Goal: Information Seeking & Learning: Compare options

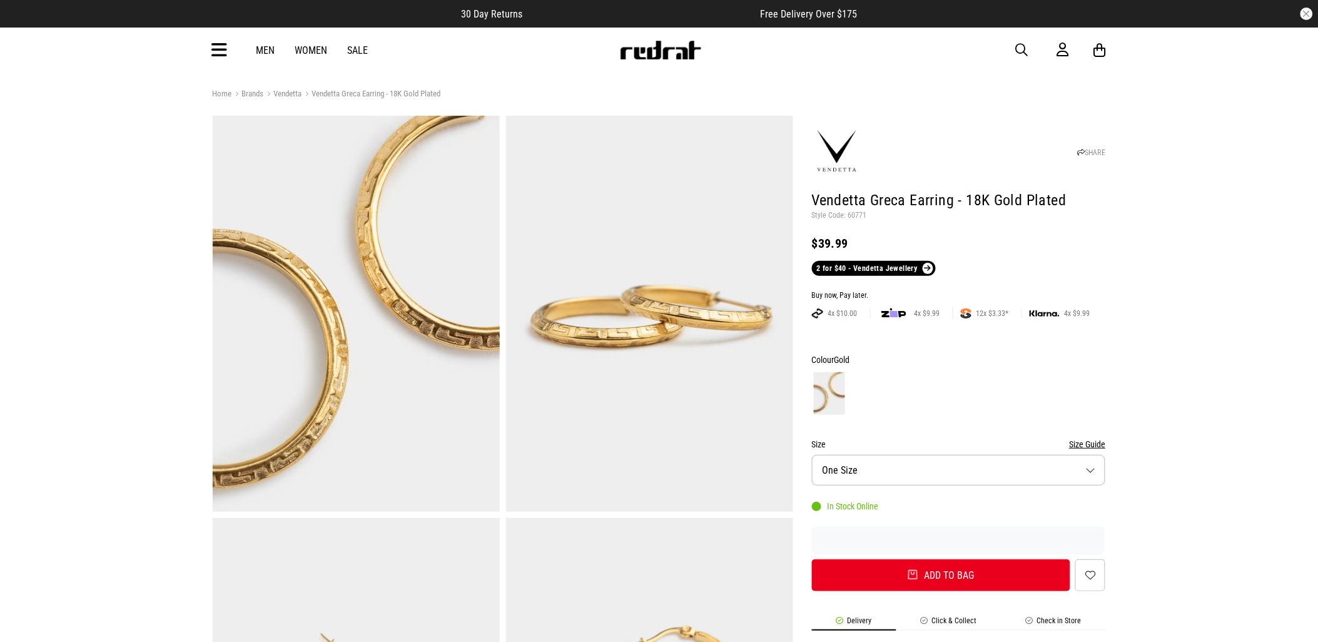
click at [1021, 48] on span "button" at bounding box center [1022, 50] width 13 height 15
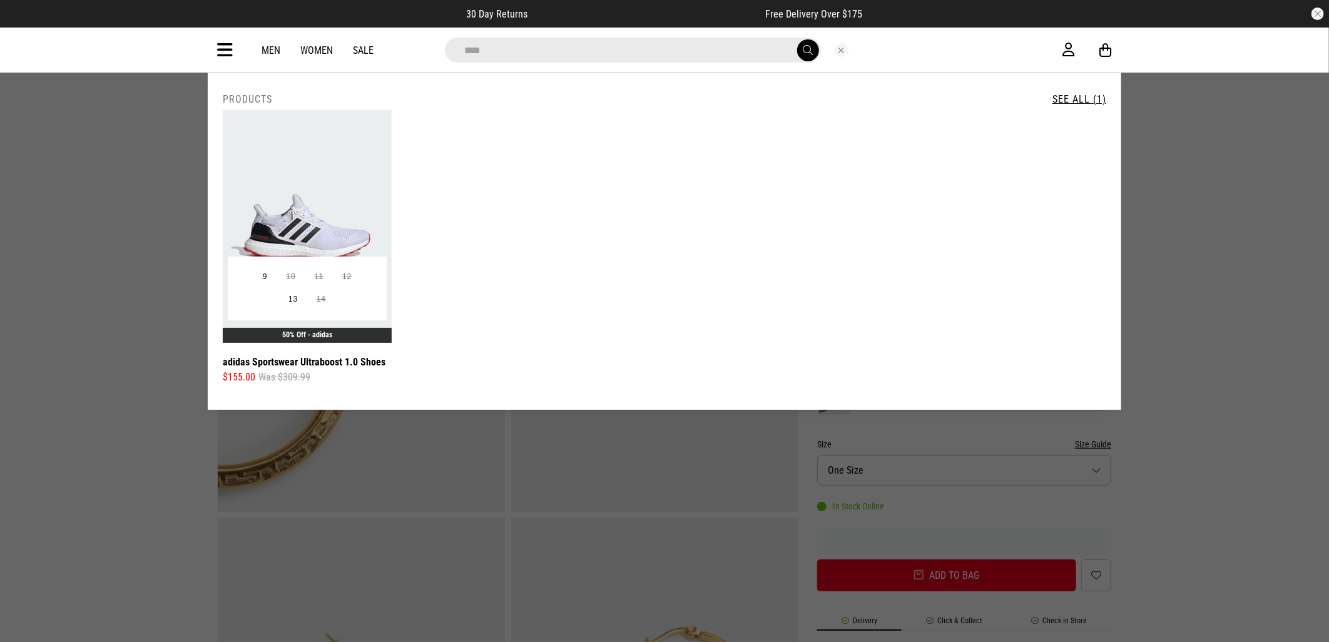
type input "****"
click at [297, 230] on img at bounding box center [307, 226] width 169 height 233
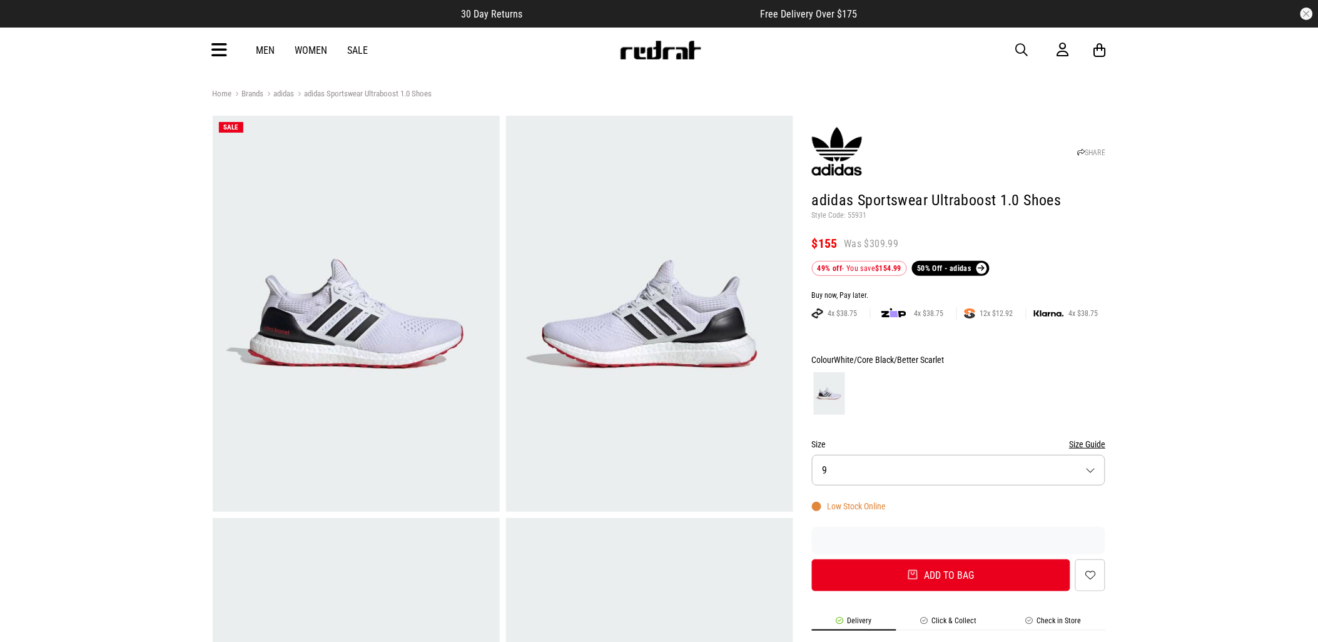
click at [966, 472] on button "Size 9" at bounding box center [959, 470] width 294 height 31
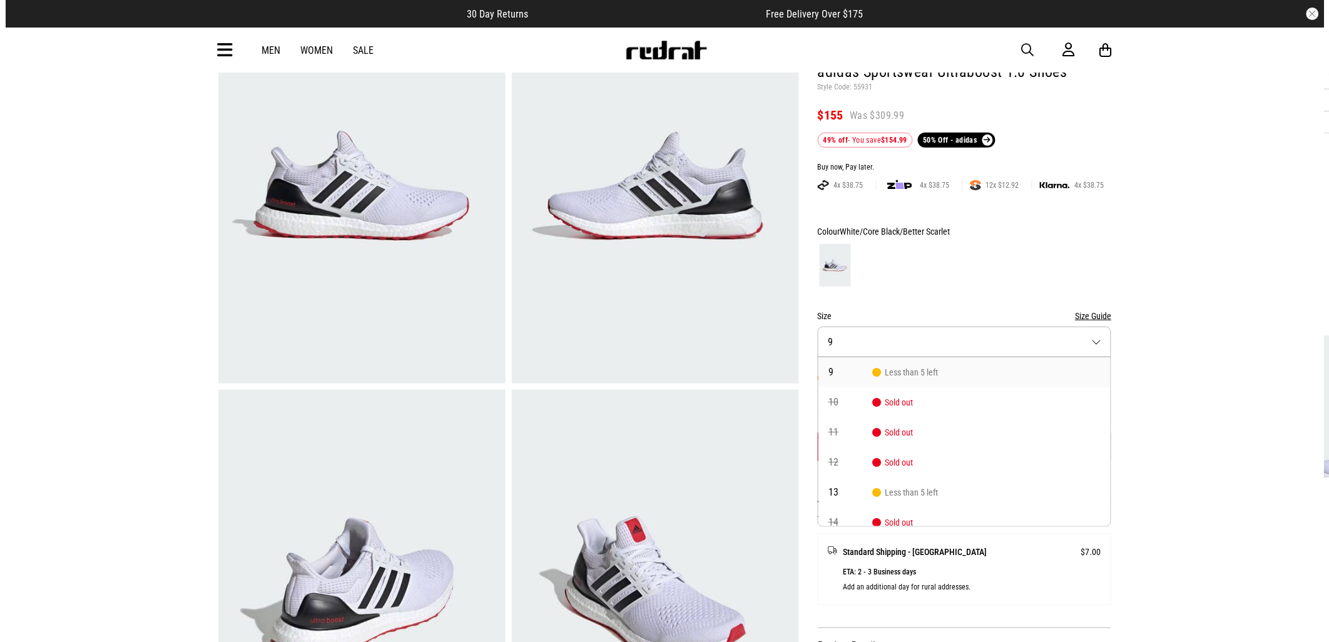
scroll to position [14, 0]
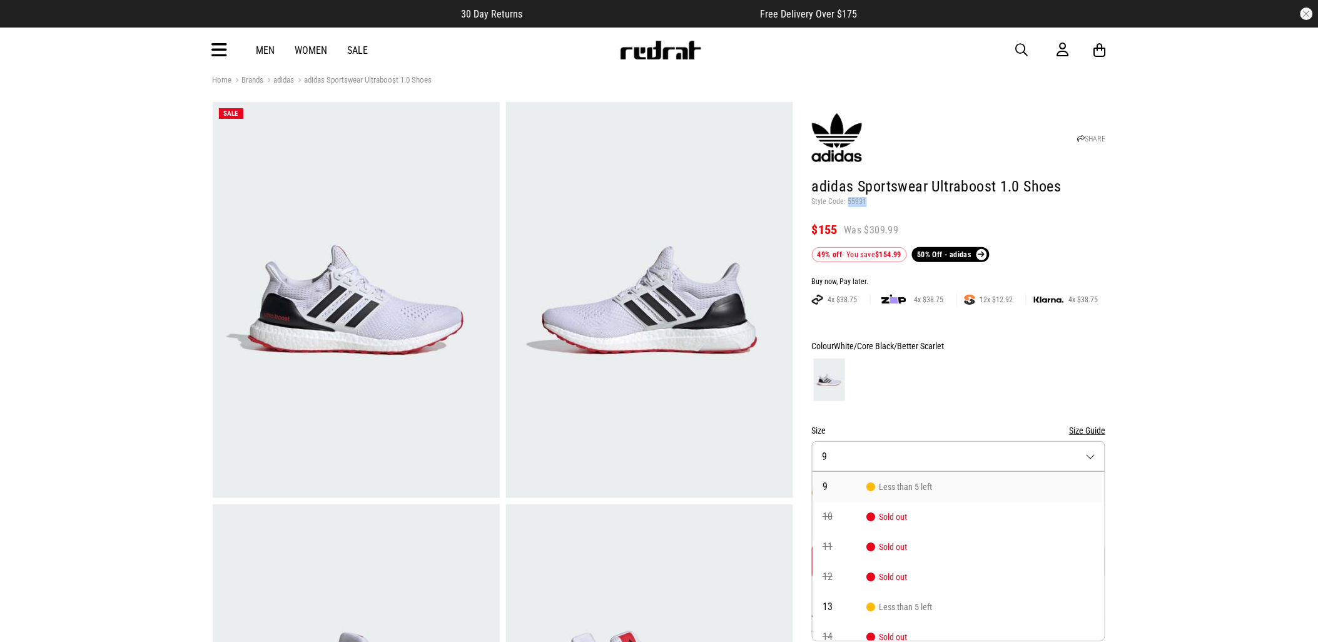
drag, startPoint x: 866, startPoint y: 203, endPoint x: 847, endPoint y: 203, distance: 18.8
click at [847, 203] on p "Style Code: 55931" at bounding box center [959, 202] width 294 height 10
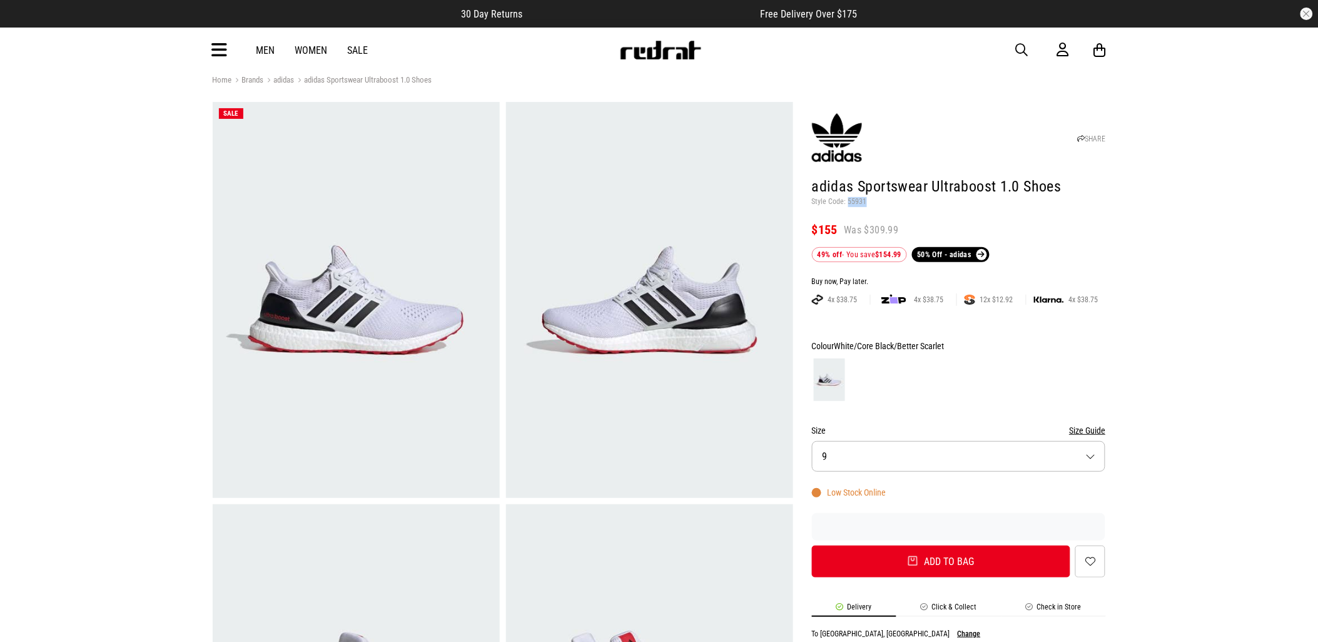
copy p "55931"
click at [1021, 48] on span "button" at bounding box center [1022, 50] width 13 height 15
click at [655, 52] on input "search" at bounding box center [627, 50] width 376 height 25
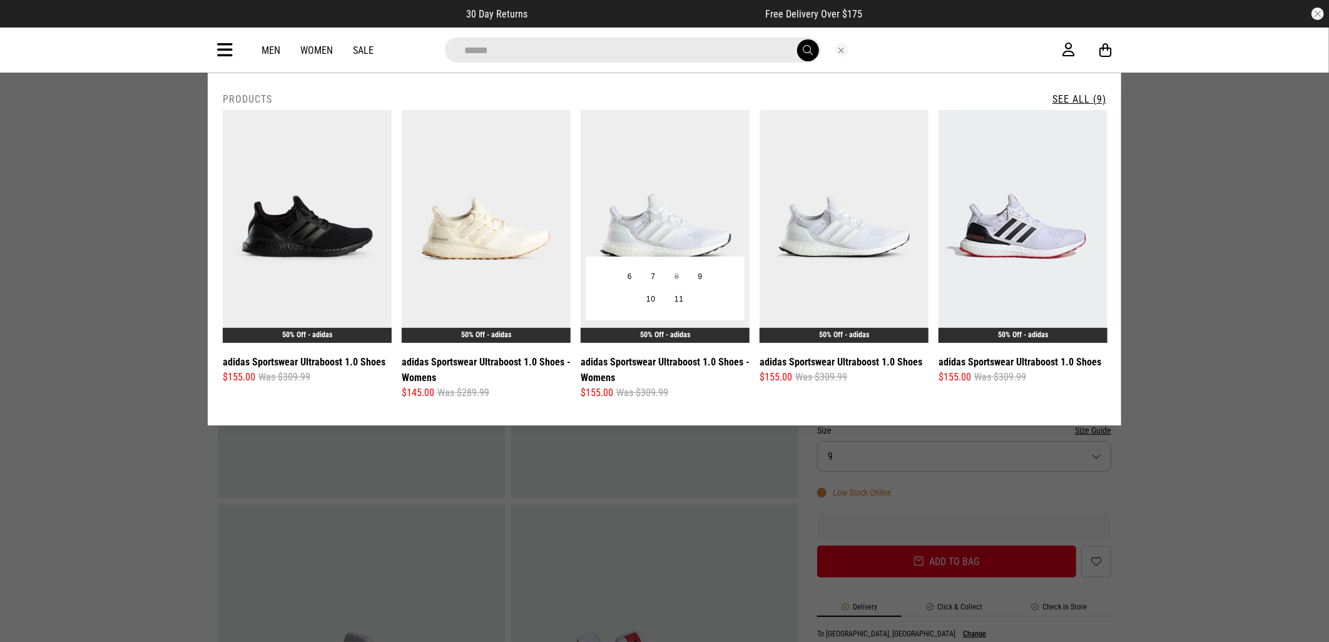
type input "**********"
click at [682, 191] on img at bounding box center [665, 226] width 169 height 233
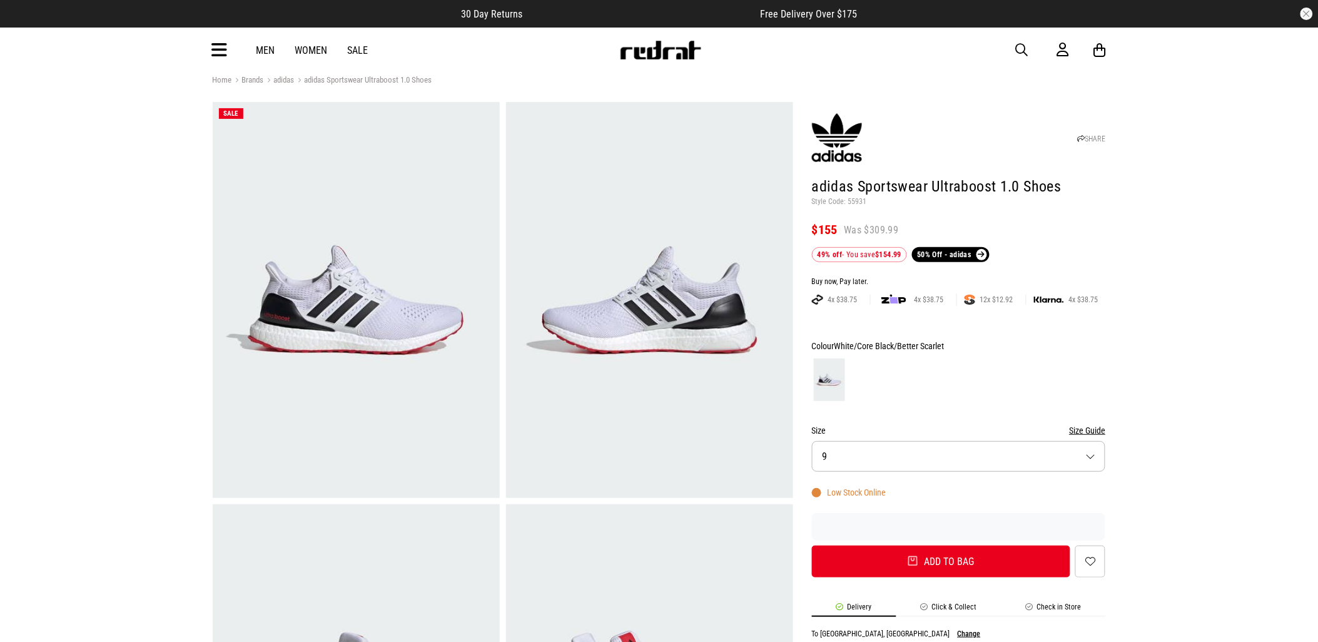
click at [1017, 51] on span "button" at bounding box center [1022, 50] width 13 height 15
click at [610, 52] on input "search" at bounding box center [627, 50] width 376 height 25
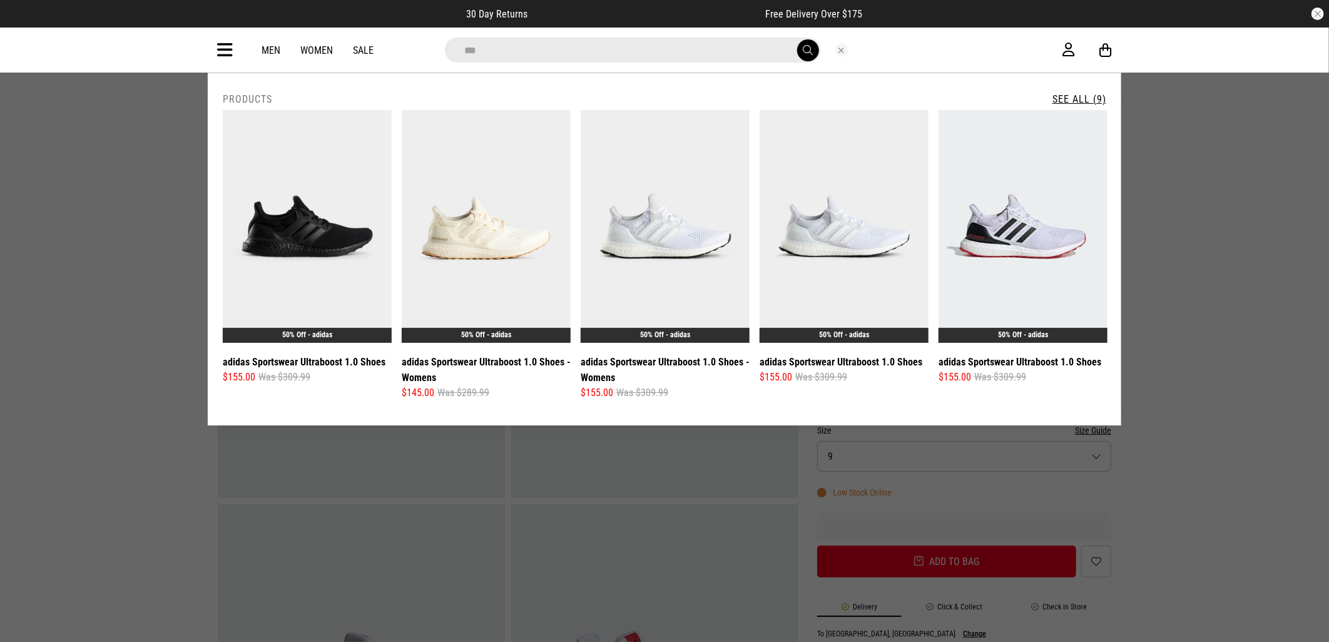
type input "**********"
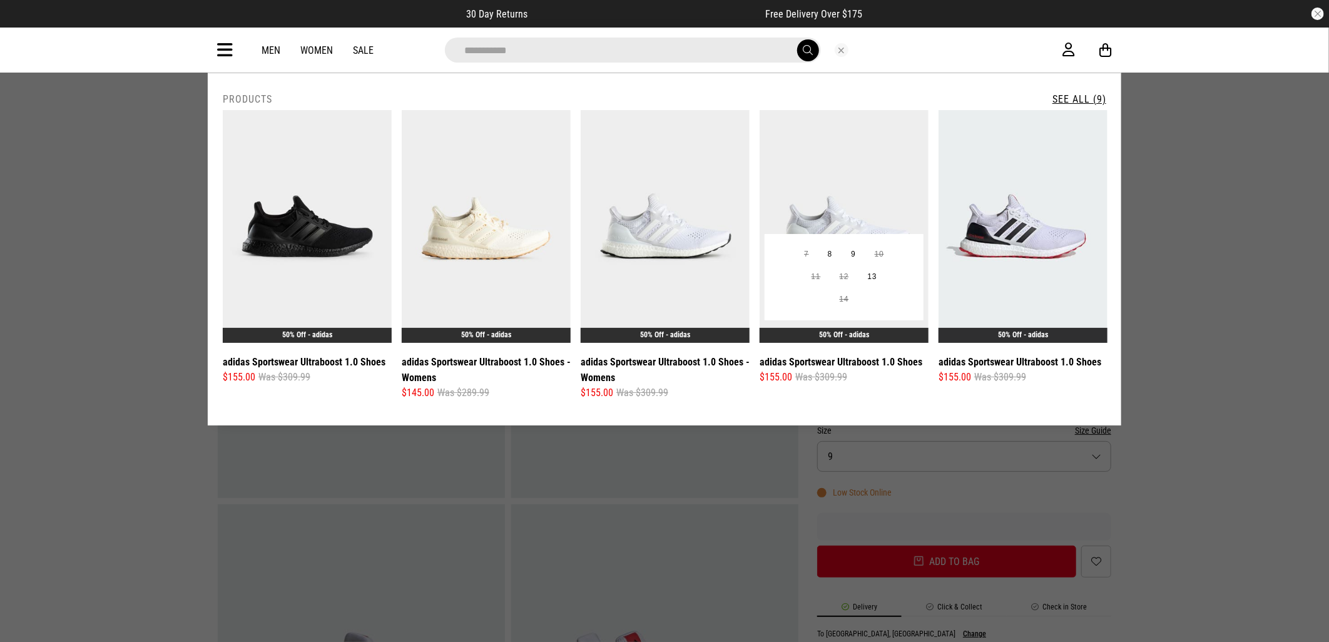
click at [876, 221] on img at bounding box center [844, 226] width 169 height 233
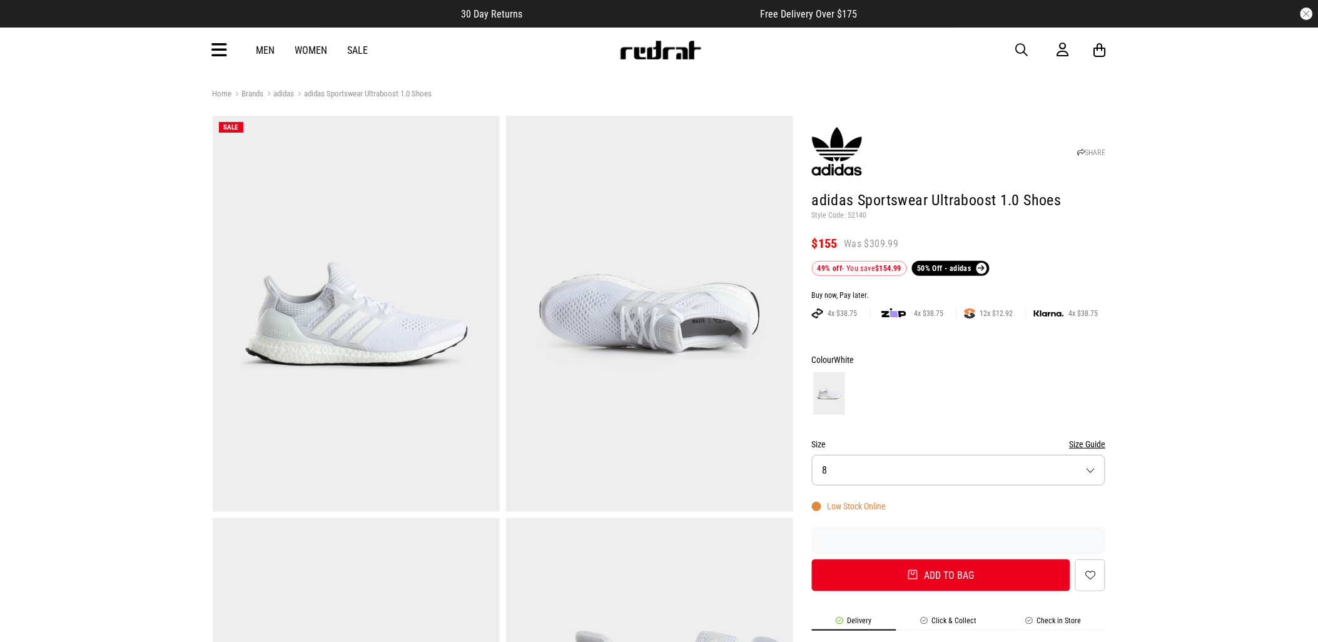
click at [885, 480] on button "Size 8" at bounding box center [959, 470] width 294 height 31
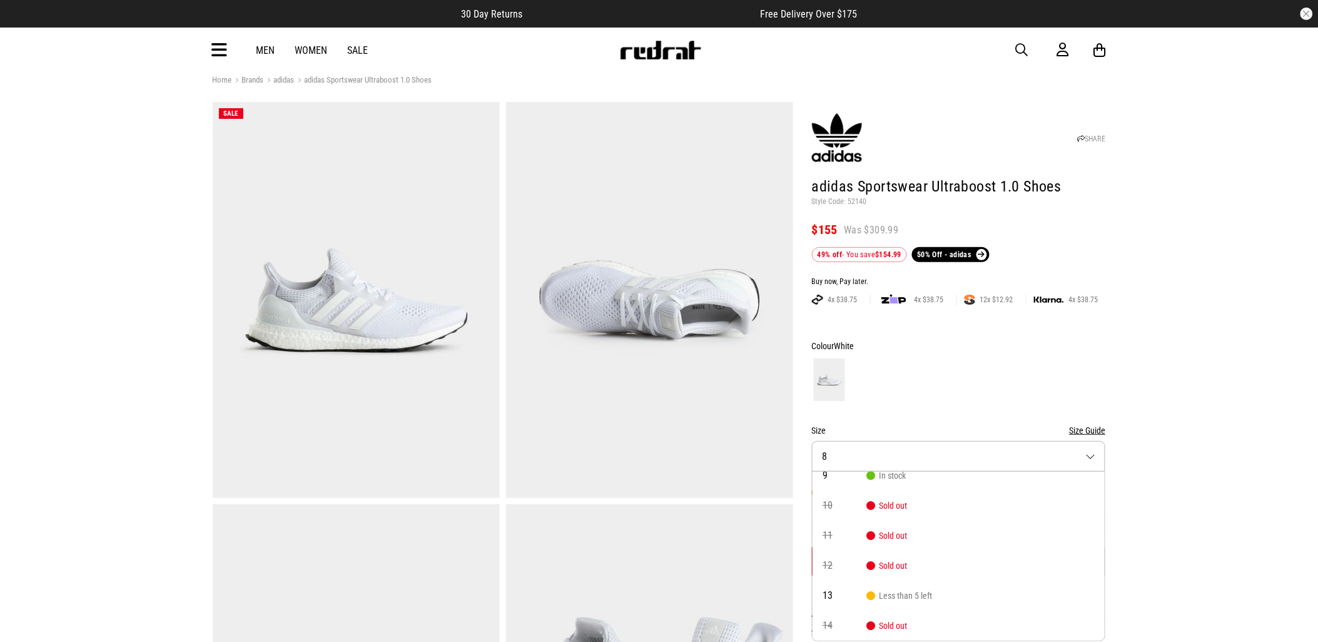
click at [864, 203] on p "Style Code: 52140" at bounding box center [959, 202] width 294 height 10
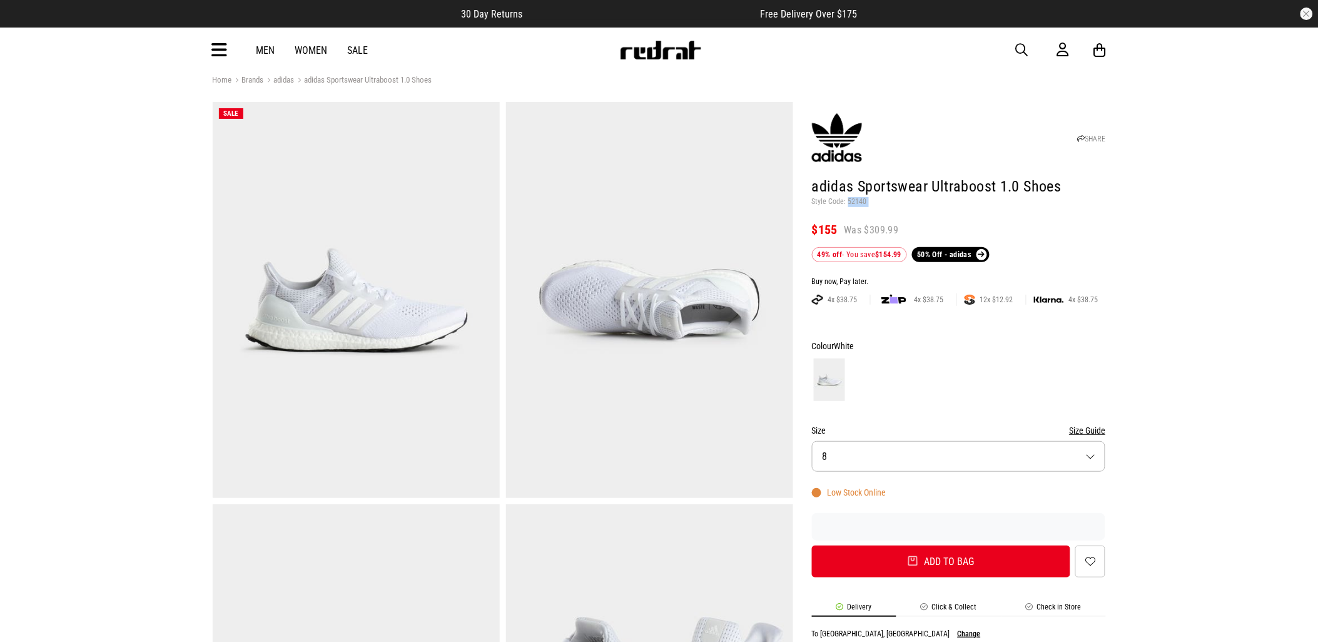
drag, startPoint x: 864, startPoint y: 203, endPoint x: 853, endPoint y: 203, distance: 11.3
click at [853, 203] on p "Style Code: 52140" at bounding box center [959, 202] width 294 height 10
copy header "52140"
